Goal: Information Seeking & Learning: Learn about a topic

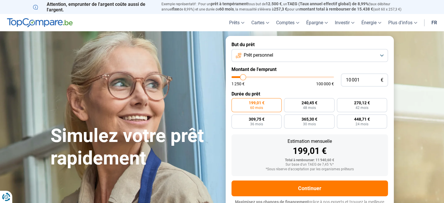
click at [283, 57] on button "Prêt personnel" at bounding box center [310, 55] width 157 height 13
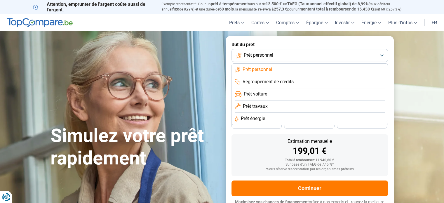
click at [279, 82] on span "Regroupement de crédits" at bounding box center [268, 82] width 51 height 6
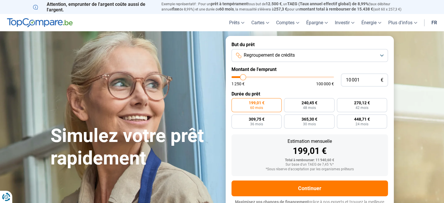
scroll to position [8, 0]
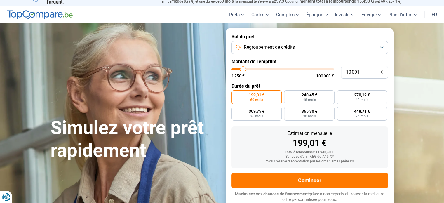
click at [259, 48] on span "Regroupement de crédits" at bounding box center [269, 47] width 51 height 6
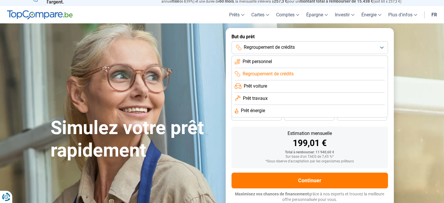
click at [262, 64] on span "Prêt personnel" at bounding box center [258, 61] width 30 height 6
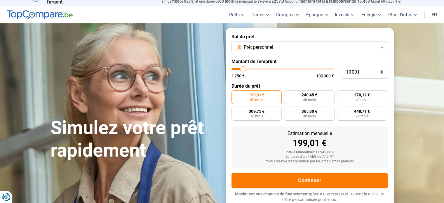
type input "9 000"
type input "9000"
type input "11 000"
type input "11000"
type input "16 250"
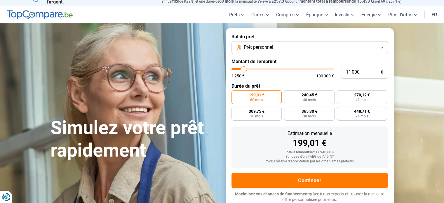
type input "16250"
type input "25 000"
type input "25000"
type input "34 750"
type input "34750"
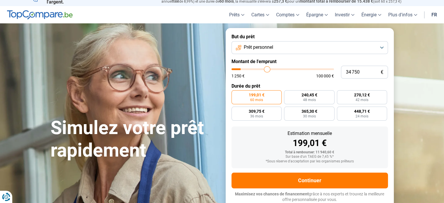
type input "46 250"
type input "46250"
type input "57 000"
type input "57000"
type input "65 250"
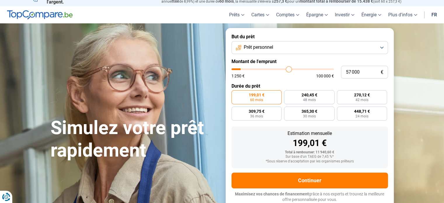
type input "65250"
type input "71 750"
type input "71750"
type input "78 000"
type input "78000"
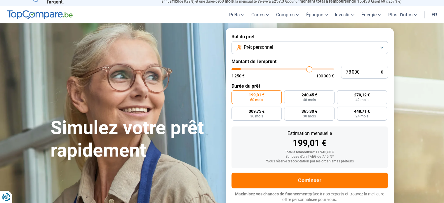
type input "81 750"
type input "81750"
type input "83 250"
type input "83250"
type input "86 000"
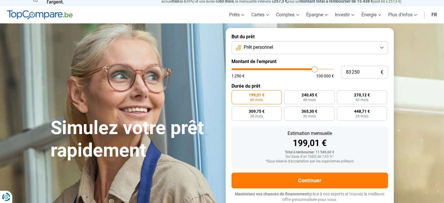
type input "86000"
type input "88 500"
type input "88500"
type input "91 500"
type input "91500"
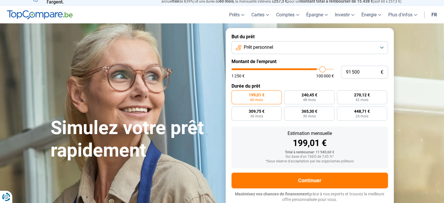
type input "93 500"
type input "93500"
type input "95 250"
type input "95250"
type input "96 500"
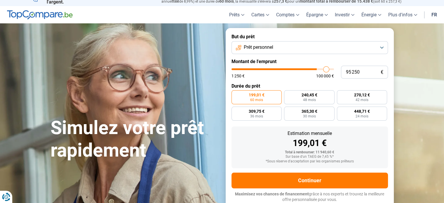
type input "96500"
type input "96 750"
type input "96750"
type input "94 000"
type input "94000"
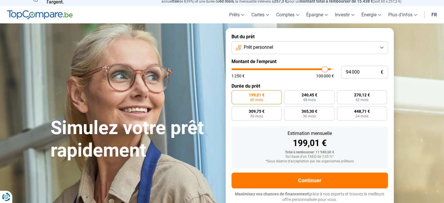
type input "80 000"
type input "80000"
type input "66 000"
type input "66000"
type input "50 750"
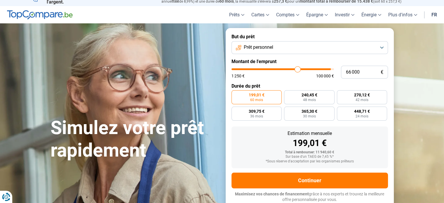
type input "50750"
type input "38 000"
type input "38000"
type input "30 000"
type input "30000"
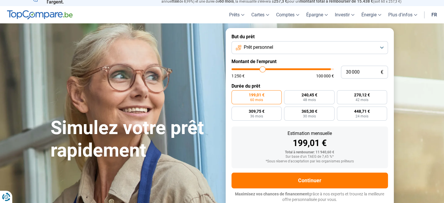
type input "24 750"
type input "24750"
type input "22 250"
type input "22250"
type input "21 000"
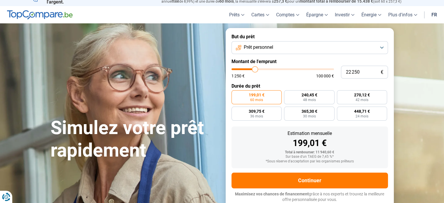
type input "21000"
type input "20 000"
type input "20000"
type input "19 000"
type input "19000"
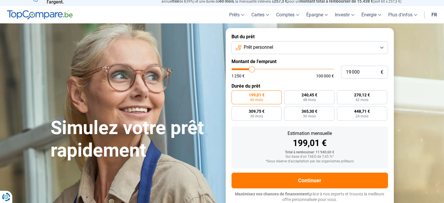
type input "18 750"
type input "18750"
type input "18 000"
type input "18000"
type input "17 750"
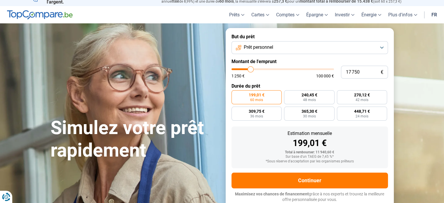
drag, startPoint x: 242, startPoint y: 70, endPoint x: 251, endPoint y: 72, distance: 8.6
type input "17750"
click at [251, 70] on input "range" at bounding box center [283, 69] width 103 height 2
radio input "false"
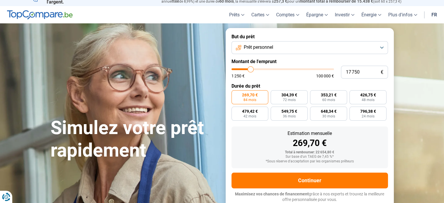
click at [269, 47] on span "Prêt personnel" at bounding box center [259, 47] width 30 height 6
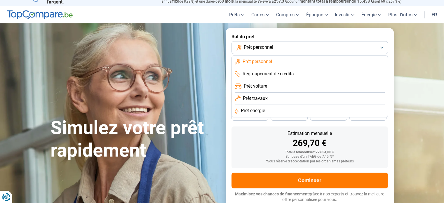
click at [270, 60] on span "Prêt personnel" at bounding box center [258, 61] width 30 height 6
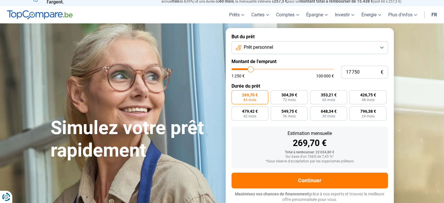
type input "18 250"
type input "18250"
type input "18 750"
type input "18750"
type input "20 250"
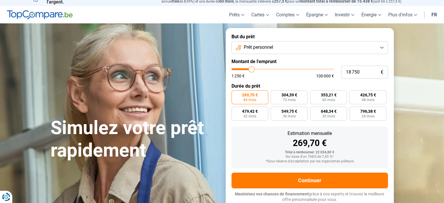
type input "20250"
type input "26 250"
type input "26250"
type input "34 250"
type input "34250"
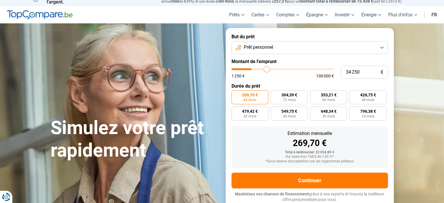
type input "49 250"
type input "49250"
type input "58 250"
type input "58250"
type input "66 750"
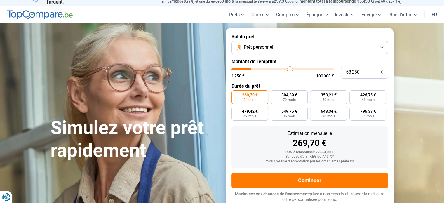
type input "66750"
type input "73 000"
type input "73000"
type input "80 000"
type input "80000"
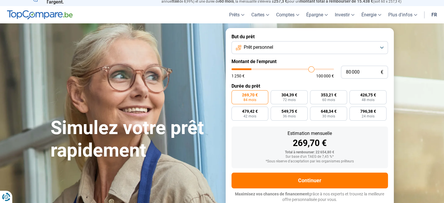
type input "85 500"
type input "85500"
type input "91 500"
type input "91500"
type input "97 250"
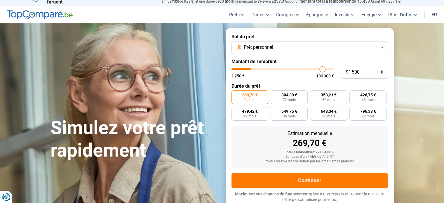
type input "97250"
type input "100 000"
drag, startPoint x: 251, startPoint y: 69, endPoint x: 348, endPoint y: 69, distance: 97.3
type input "100000"
click at [334, 69] on input "range" at bounding box center [283, 69] width 103 height 2
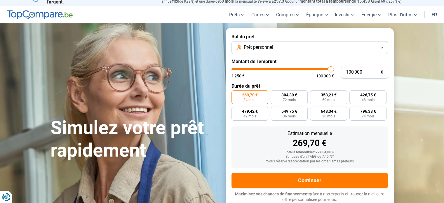
radio input "false"
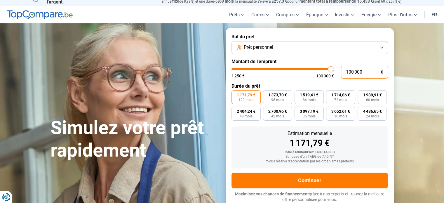
click at [359, 71] on input "100 000" at bounding box center [364, 72] width 47 height 13
drag, startPoint x: 365, startPoint y: 71, endPoint x: 318, endPoint y: 73, distance: 47.1
click at [318, 73] on div "100 000 € 1 250 € 100 000 €" at bounding box center [310, 72] width 157 height 13
type input "1"
type input "1250"
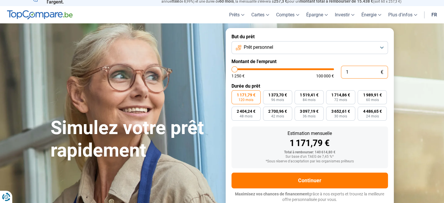
type input "15"
type input "1250"
type input "150"
type input "1250"
type input "1 500"
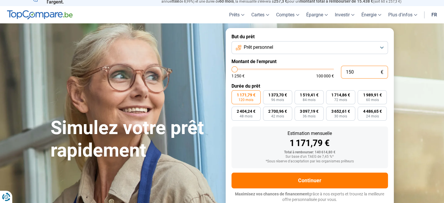
type input "1500"
type input "15 000"
type input "15000"
type input "150 000"
type input "100000"
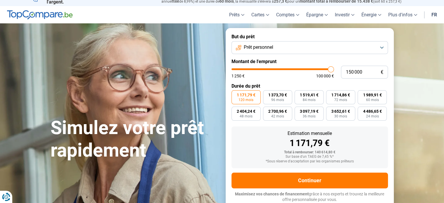
type input "100 000"
type input "100000"
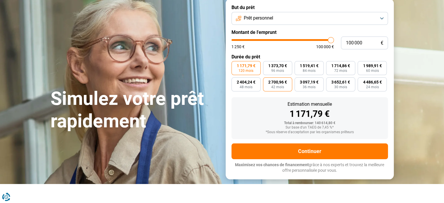
scroll to position [0, 0]
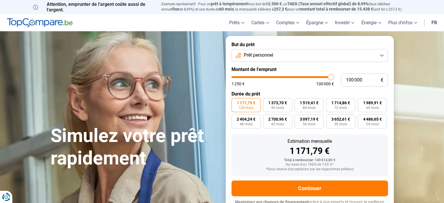
click at [304, 44] on label "But du prêt" at bounding box center [310, 45] width 157 height 6
click at [305, 52] on button "Prêt personnel" at bounding box center [310, 55] width 157 height 13
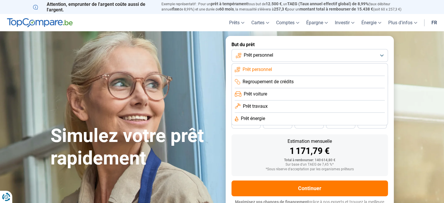
drag, startPoint x: 263, startPoint y: 81, endPoint x: 266, endPoint y: 83, distance: 3.2
click at [264, 81] on span "Regroupement de crédits" at bounding box center [268, 82] width 51 height 6
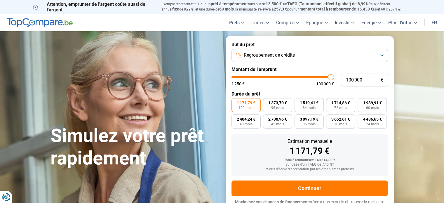
scroll to position [8, 0]
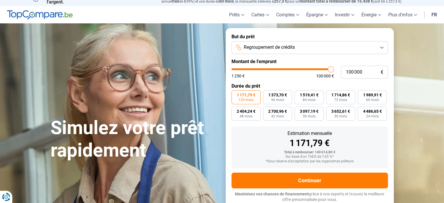
click at [272, 52] on button "Regroupement de crédits" at bounding box center [310, 47] width 157 height 13
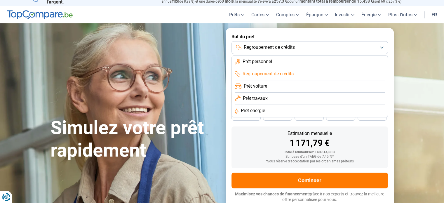
drag, startPoint x: 266, startPoint y: 86, endPoint x: 267, endPoint y: 80, distance: 5.7
click at [265, 86] on span "Prêt voiture" at bounding box center [255, 86] width 23 height 6
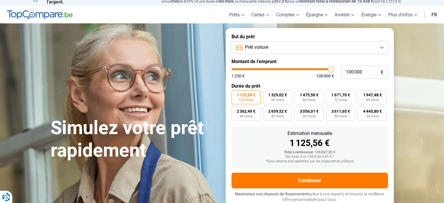
click at [274, 51] on button "Prêt voiture" at bounding box center [310, 47] width 157 height 13
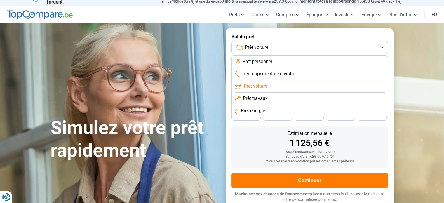
click at [259, 98] on span "Prêt travaux" at bounding box center [255, 98] width 25 height 6
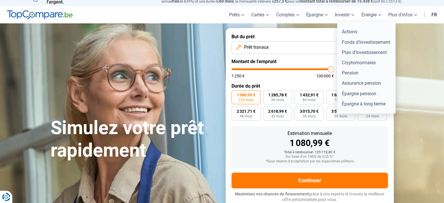
click at [347, 13] on link "Investir" at bounding box center [345, 14] width 27 height 17
